Goal: Task Accomplishment & Management: Use online tool/utility

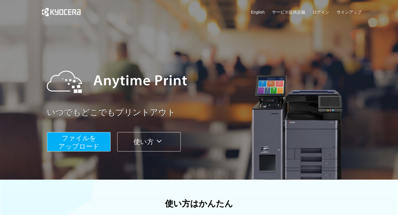
click at [253, 13] on link "English" at bounding box center [258, 12] width 14 height 6
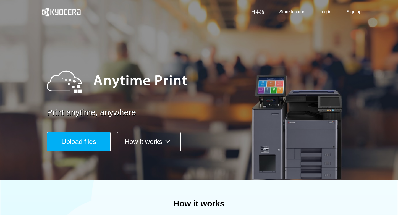
click at [134, 146] on button "How it works" at bounding box center [149, 141] width 64 height 19
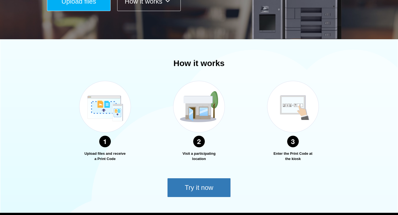
scroll to position [172, 0]
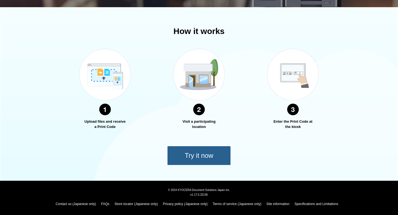
click at [195, 161] on button "Try it now" at bounding box center [199, 155] width 64 height 19
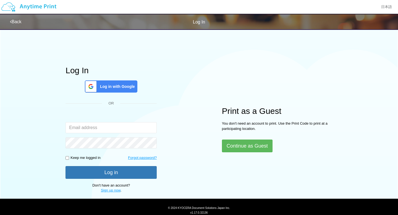
click at [111, 85] on span "Log in with Google" at bounding box center [116, 87] width 37 height 6
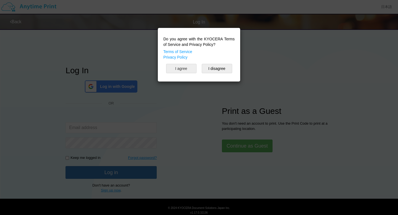
click at [190, 68] on button "I agree" at bounding box center [181, 68] width 30 height 9
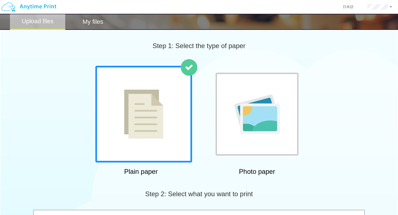
click at [167, 118] on div at bounding box center [143, 114] width 97 height 97
click at [134, 123] on img at bounding box center [143, 113] width 39 height 49
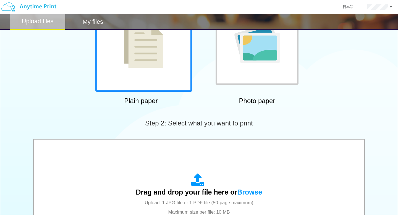
scroll to position [116, 0]
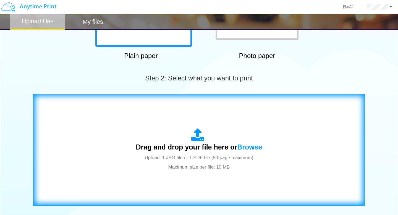
click at [180, 136] on div "Drag and drop your file here or Browse Upload: 1 JPG file or 1 PDF file (50-pag…" at bounding box center [199, 149] width 126 height 43
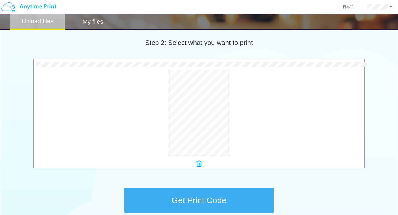
scroll to position [149, 0]
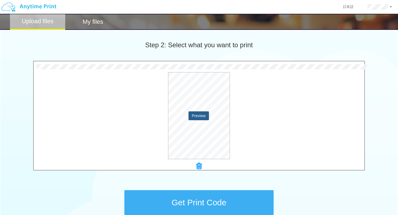
click at [199, 118] on button "Preview" at bounding box center [198, 115] width 20 height 9
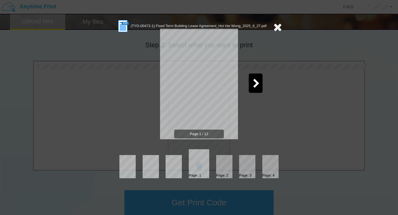
click at [260, 85] on div at bounding box center [256, 82] width 14 height 19
click at [146, 86] on div at bounding box center [142, 82] width 14 height 19
click at [258, 87] on icon at bounding box center [256, 84] width 7 height 10
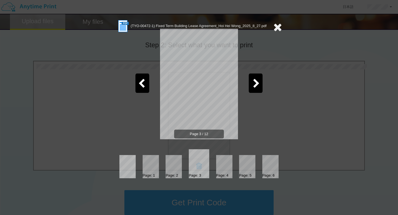
click at [258, 87] on icon at bounding box center [256, 84] width 7 height 10
click at [259, 87] on icon at bounding box center [256, 84] width 7 height 10
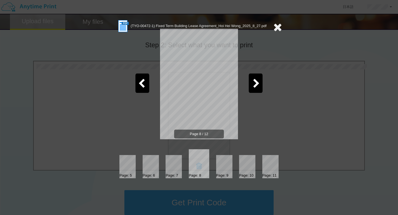
click at [259, 87] on icon at bounding box center [256, 84] width 7 height 10
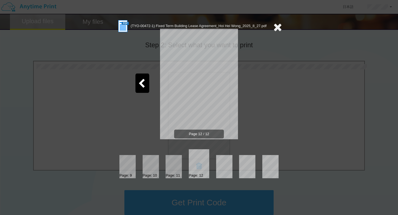
click at [278, 29] on icon at bounding box center [277, 27] width 9 height 11
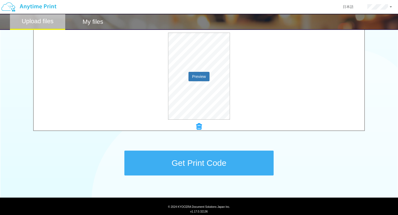
scroll to position [205, 0]
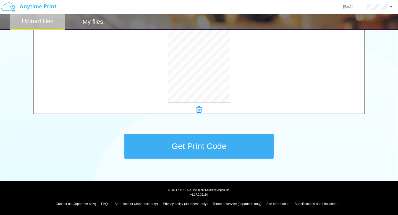
click at [231, 146] on button "Get Print Code" at bounding box center [198, 146] width 149 height 25
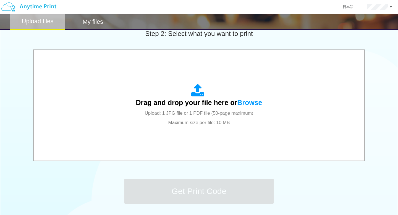
scroll to position [0, 0]
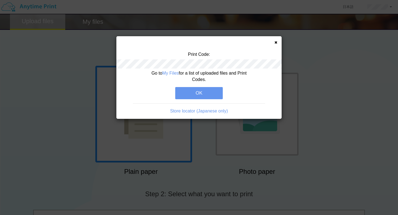
click at [202, 91] on button "OK" at bounding box center [199, 93] width 48 height 12
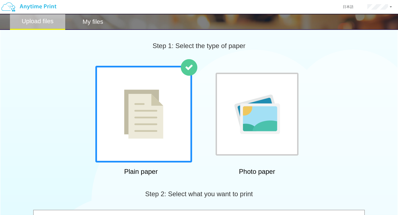
click at [155, 103] on img at bounding box center [143, 113] width 39 height 49
click at [145, 117] on img at bounding box center [143, 113] width 39 height 49
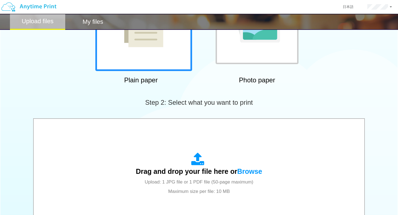
scroll to position [92, 0]
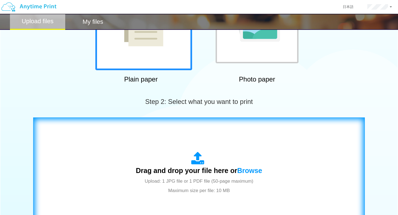
click at [189, 151] on div "Drag and drop your file here or Browse Upload: 1 JPG file or 1 PDF file (50-pag…" at bounding box center [199, 173] width 320 height 100
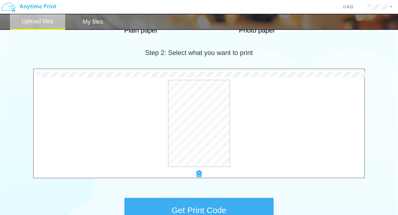
scroll to position [205, 0]
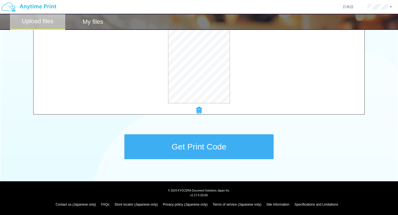
click at [198, 144] on button "Get Print Code" at bounding box center [198, 146] width 149 height 25
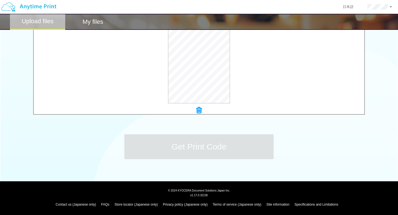
scroll to position [0, 0]
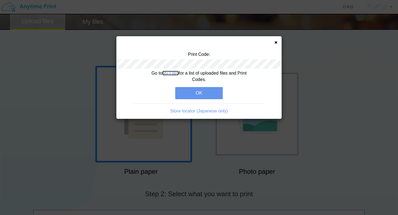
click at [170, 74] on link "My Files" at bounding box center [170, 73] width 17 height 5
